Goal: Feedback & Contribution: Contribute content

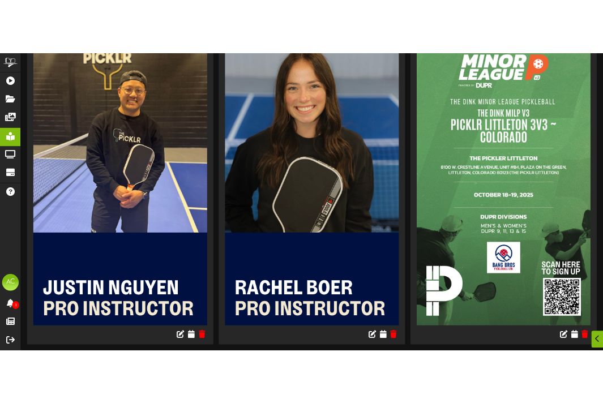
scroll to position [377, 0]
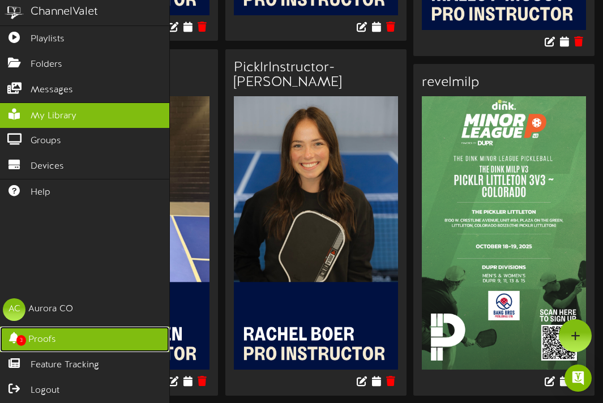
click at [11, 339] on icon at bounding box center [14, 336] width 28 height 8
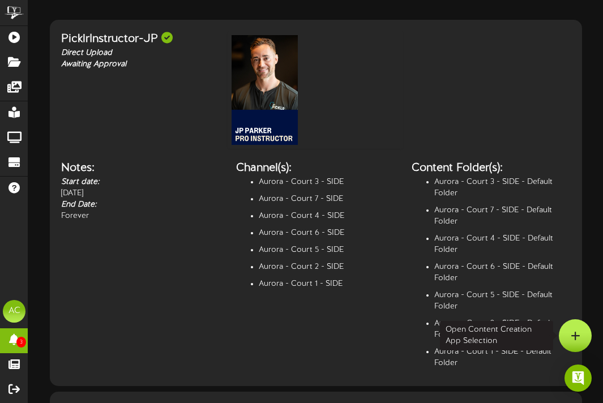
click at [580, 339] on div at bounding box center [575, 335] width 33 height 33
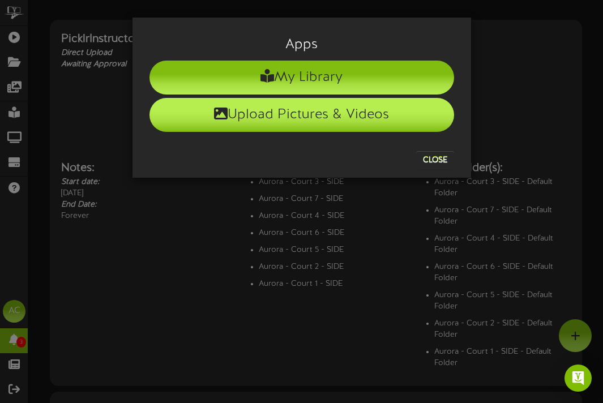
click at [307, 119] on li "Upload Pictures & Videos" at bounding box center [302, 115] width 305 height 34
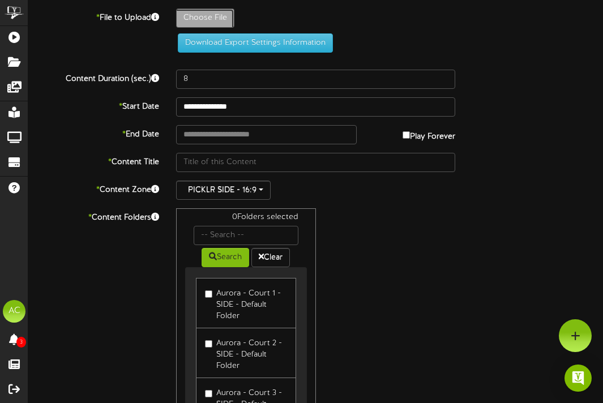
type input "**********"
type input "PicklrInstructor-Leo"
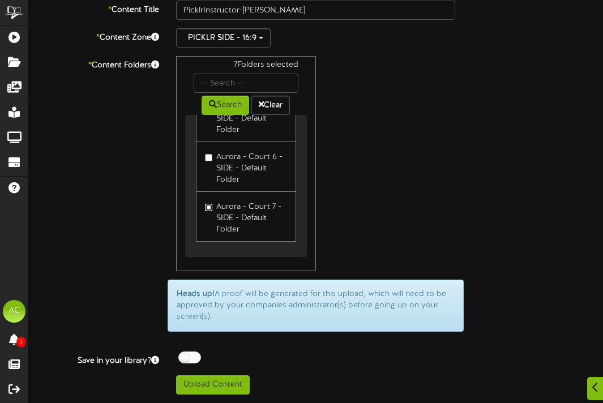
scroll to position [241, 0]
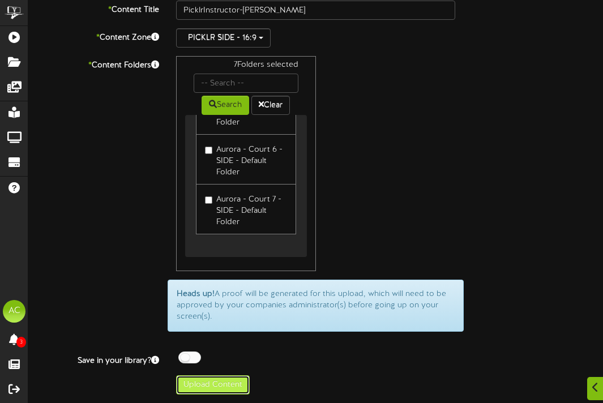
click at [210, 390] on button "Upload Content" at bounding box center [213, 384] width 74 height 19
type input "**********"
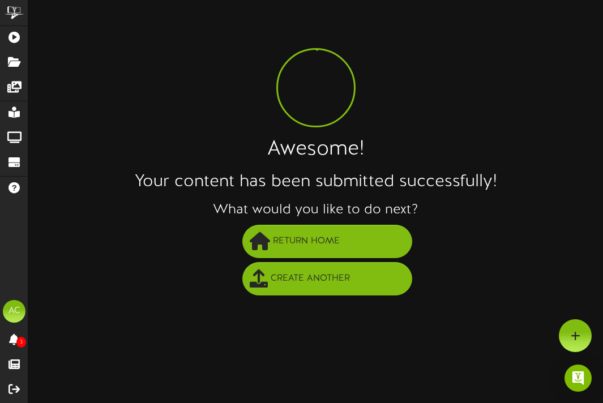
scroll to position [0, 0]
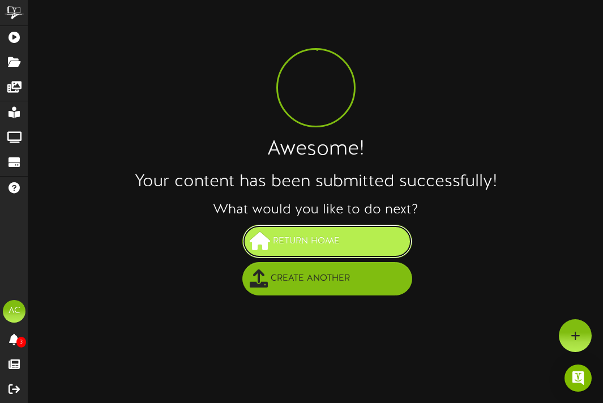
click at [336, 239] on span "Return Home" at bounding box center [306, 241] width 72 height 19
